Goal: Transaction & Acquisition: Purchase product/service

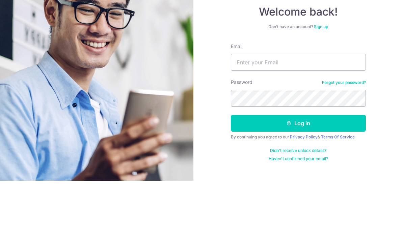
scroll to position [65, 0]
type input "Johnsontay@gmail.com"
click at [298, 180] on button "Log in" at bounding box center [298, 188] width 135 height 17
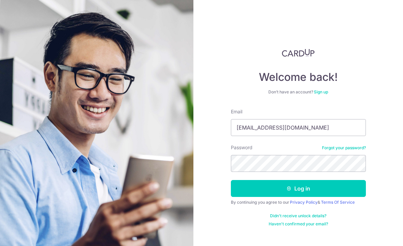
click at [293, 180] on button "Log in" at bounding box center [298, 188] width 135 height 17
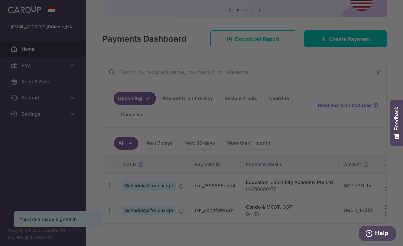
scroll to position [69, 0]
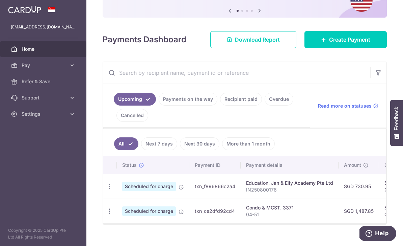
click at [86, 58] on div "× Pause Schedule Pause all future payments in this series Pause just this one p…" at bounding box center [244, 123] width 317 height 246
click at [353, 44] on span "Create Payment" at bounding box center [349, 39] width 41 height 8
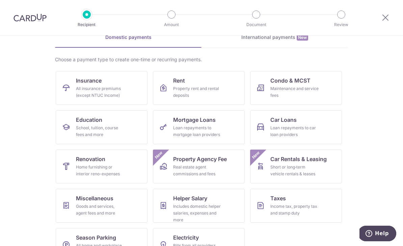
scroll to position [35, 0]
click at [99, 129] on div "School, tuition, course fees and more" at bounding box center [100, 132] width 49 height 14
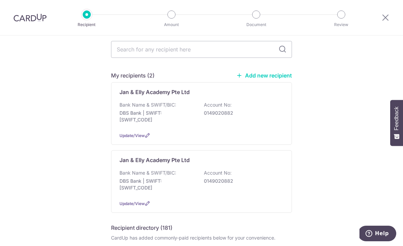
scroll to position [24, 0]
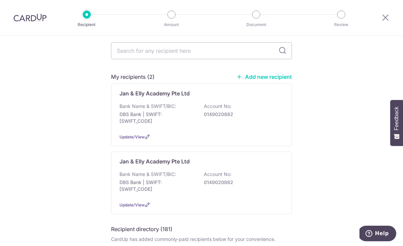
click at [235, 53] on input "text" at bounding box center [201, 50] width 181 height 17
type input "Hcl"
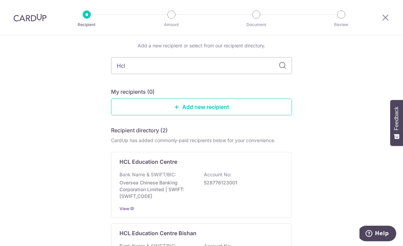
click at [279, 63] on input "Hcl" at bounding box center [201, 65] width 181 height 17
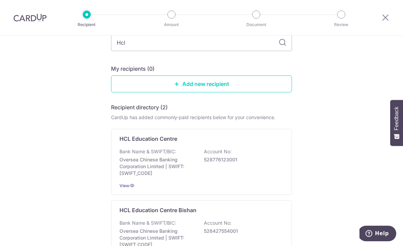
scroll to position [48, 0]
click at [212, 84] on link "Add new recipient" at bounding box center [201, 83] width 181 height 17
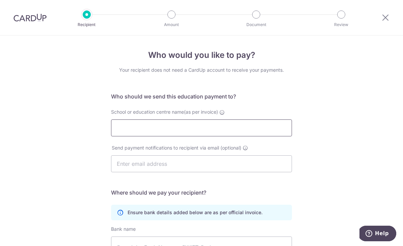
click at [211, 132] on input "School or education centre name(as per invoice)" at bounding box center [201, 127] width 181 height 17
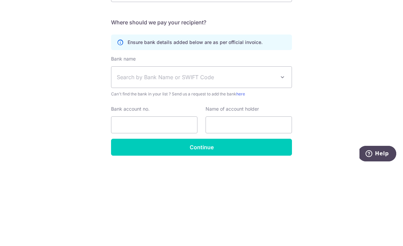
scroll to position [91, 0]
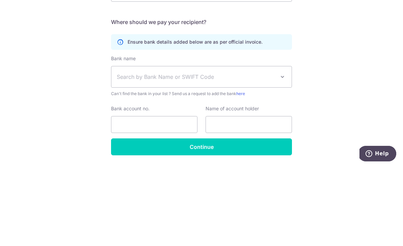
type input "HCL Education Centre Pte Ltd"
click at [281, 152] on span at bounding box center [283, 156] width 8 height 8
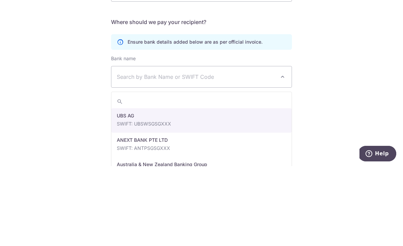
scroll to position [22, 0]
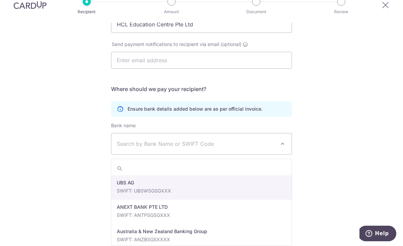
click at [217, 139] on span "Search by Bank Name or SWIFT Code" at bounding box center [196, 143] width 159 height 8
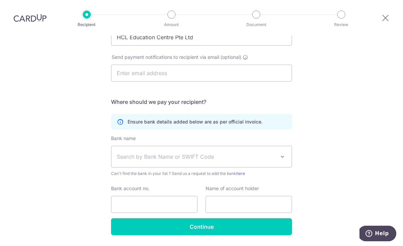
click at [210, 152] on span "Search by Bank Name or SWIFT Code" at bounding box center [196, 156] width 159 height 8
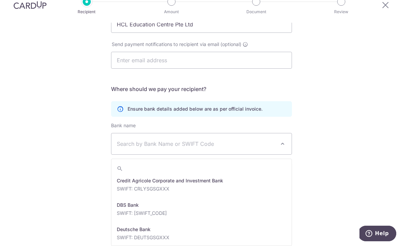
scroll to position [537, 0]
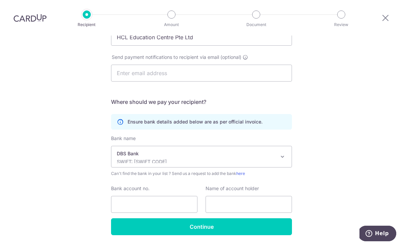
select select "6"
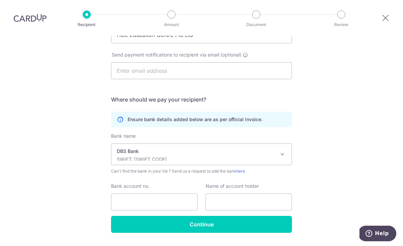
scroll to position [93, 0]
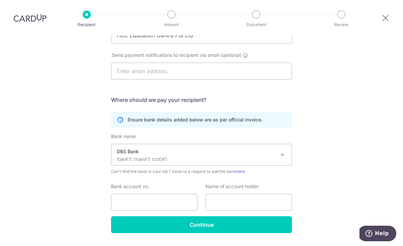
click at [282, 150] on span at bounding box center [283, 154] width 8 height 8
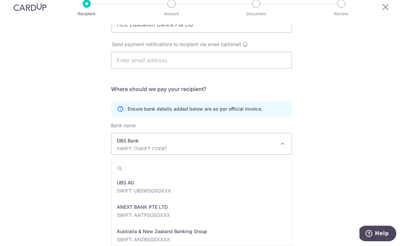
scroll to position [527, 0]
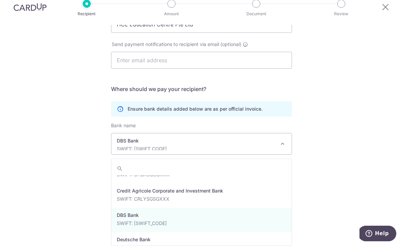
click at [329, 119] on div "Who would you like to pay? Your recipient does not need a CardUp account to rec…" at bounding box center [201, 93] width 403 height 322
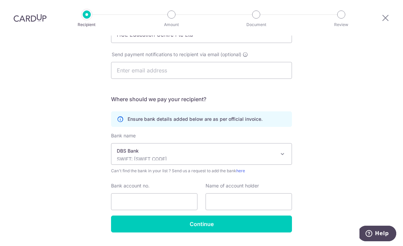
scroll to position [93, 0]
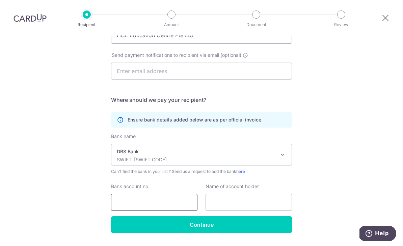
click at [153, 194] on input "Bank account no." at bounding box center [154, 202] width 86 height 17
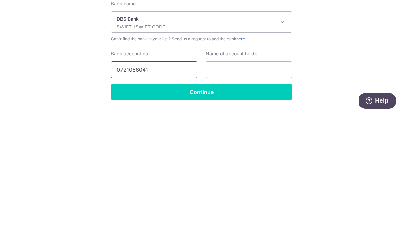
type input "0721066041"
click at [267, 194] on input "text" at bounding box center [249, 202] width 86 height 17
type input "HCL Education Centre Pte Ltd"
click at [246, 216] on input "Continue" at bounding box center [201, 224] width 181 height 17
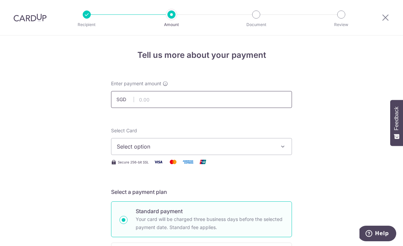
click at [206, 98] on input "text" at bounding box center [201, 99] width 181 height 17
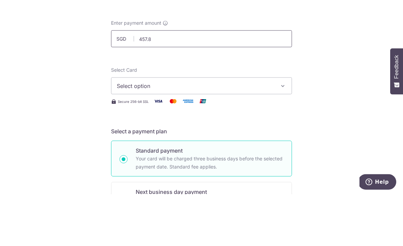
scroll to position [23, 0]
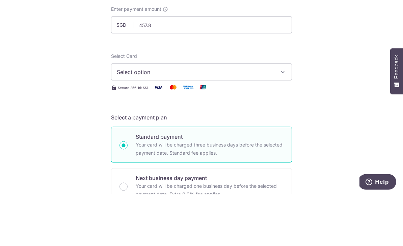
click at [278, 115] on button "Select option" at bounding box center [201, 123] width 181 height 17
type input "457.80"
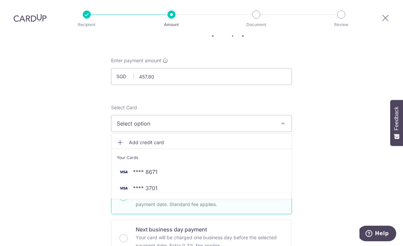
click at [160, 168] on span "**** 8671" at bounding box center [202, 172] width 170 height 8
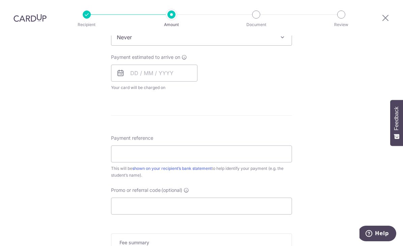
scroll to position [293, 0]
click at [246, 145] on input "Payment reference" at bounding box center [201, 153] width 181 height 17
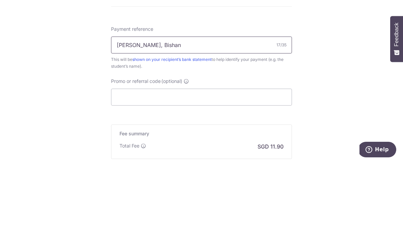
scroll to position [318, 0]
type input "Sonia Tay, Bishan"
click at [259, 172] on input "Promo or referral code (optional)" at bounding box center [201, 180] width 181 height 17
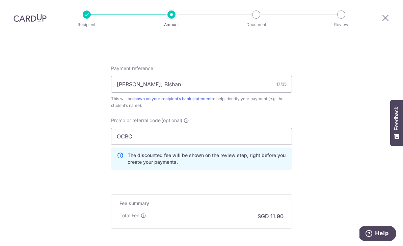
scroll to position [361, 0]
click at [218, 129] on input "OCBC" at bounding box center [201, 137] width 181 height 17
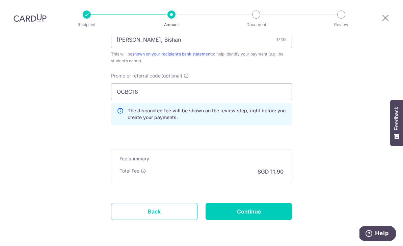
scroll to position [407, 0]
type input "OCBC18"
click at [260, 203] on input "Continue" at bounding box center [249, 211] width 86 height 17
type input "Create Schedule"
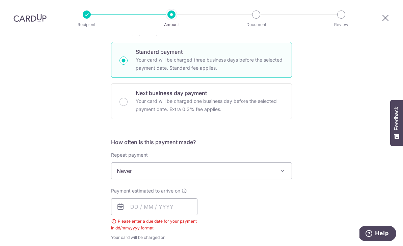
scroll to position [159, 0]
click at [281, 166] on span at bounding box center [283, 170] width 8 height 8
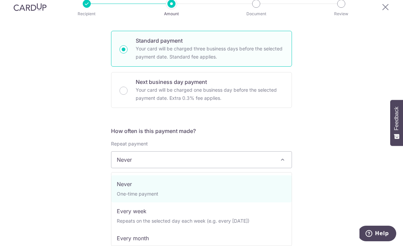
scroll to position [32, 0]
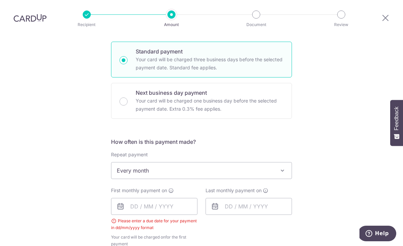
select select "3"
click at [181, 198] on input "text" at bounding box center [154, 206] width 86 height 17
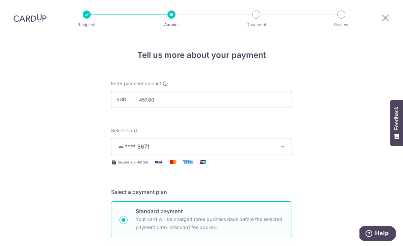
scroll to position [0, 0]
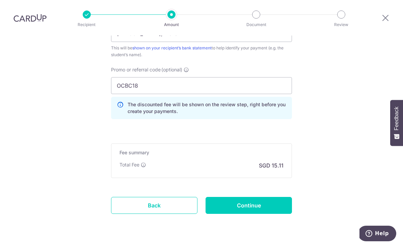
scroll to position [412, 0]
click at [144, 197] on link "Back" at bounding box center [154, 205] width 86 height 17
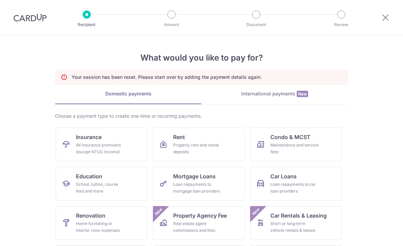
scroll to position [22, 0]
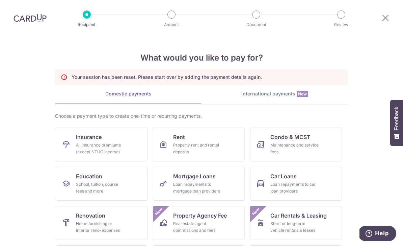
click at [277, 90] on div "International payments New" at bounding box center [275, 93] width 147 height 7
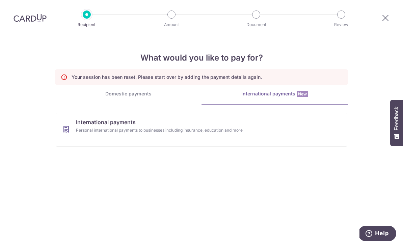
click at [129, 90] on link "Domestic payments" at bounding box center [128, 97] width 147 height 14
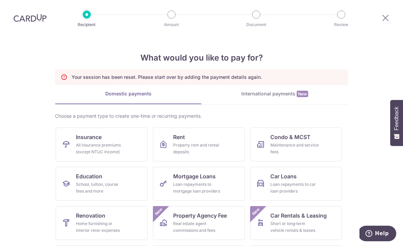
click at [83, 21] on p "Recipient" at bounding box center [87, 24] width 50 height 7
click at [383, 17] on icon at bounding box center [386, 17] width 8 height 8
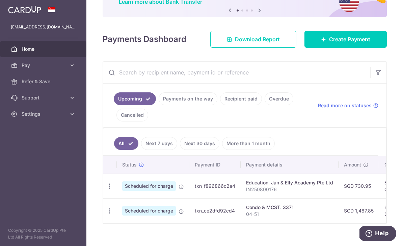
scroll to position [61, 0]
click at [0, 0] on header at bounding box center [0, 0] width 0 height 0
click at [0, 0] on icon "button" at bounding box center [0, 0] width 0 height 0
click at [73, 64] on icon at bounding box center [72, 65] width 7 height 7
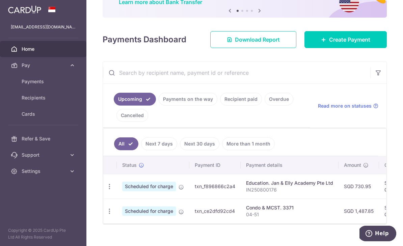
click at [30, 115] on span "Cards" at bounding box center [44, 113] width 45 height 7
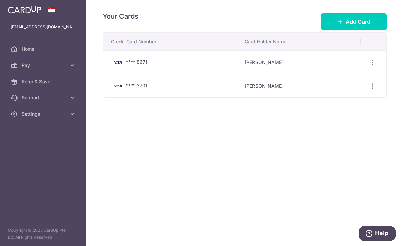
click at [374, 66] on icon "button" at bounding box center [372, 62] width 7 height 7
click at [341, 125] on span "Delete" at bounding box center [350, 121] width 46 height 8
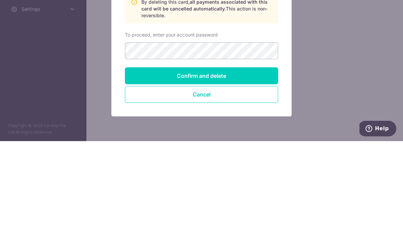
scroll to position [22, 0]
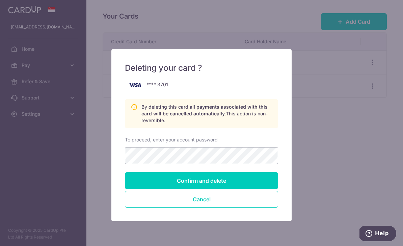
click at [228, 177] on input "Confirm and delete" at bounding box center [201, 180] width 153 height 17
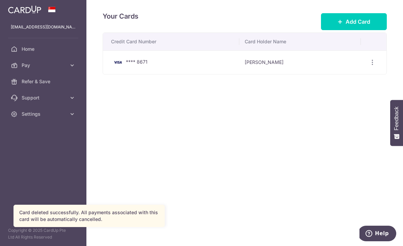
click at [0, 0] on icon "button" at bounding box center [0, 0] width 0 height 0
click at [28, 44] on link "Home" at bounding box center [43, 49] width 86 height 16
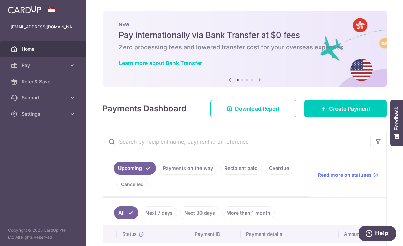
click at [0, 0] on icon "button" at bounding box center [0, 0] width 0 height 0
click at [74, 66] on icon at bounding box center [72, 65] width 7 height 7
click at [27, 99] on span "Recipients" at bounding box center [44, 97] width 45 height 7
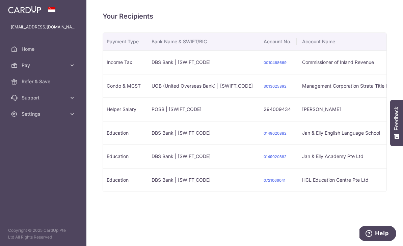
scroll to position [0, 126]
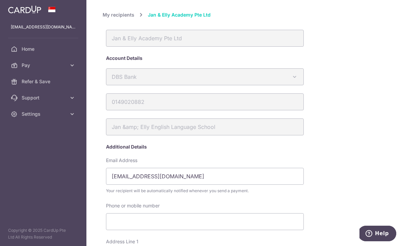
click at [103, 19] on link "My recipients" at bounding box center [119, 15] width 32 height 8
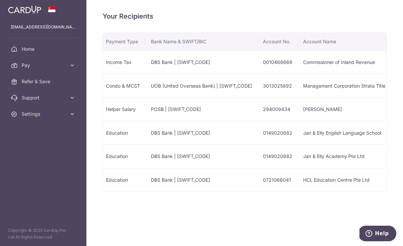
scroll to position [0, 127]
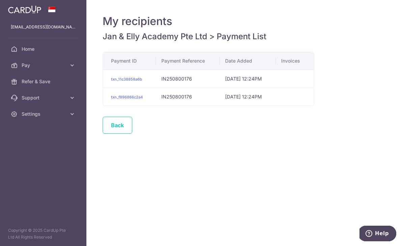
click at [103, 133] on link "Back" at bounding box center [118, 125] width 30 height 17
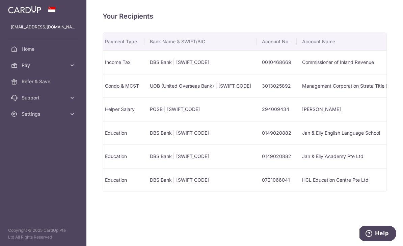
scroll to position [0, 127]
